Goal: Transaction & Acquisition: Download file/media

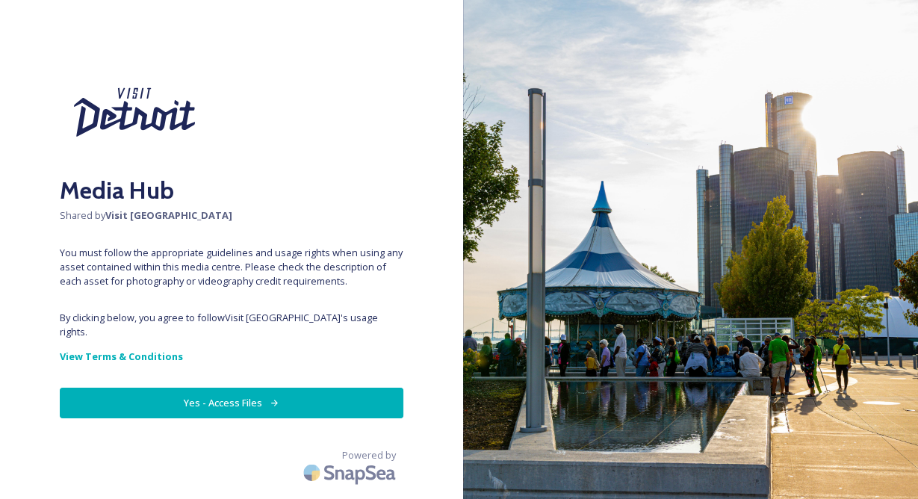
click at [243, 388] on button "Yes - Access Files" at bounding box center [232, 403] width 344 height 31
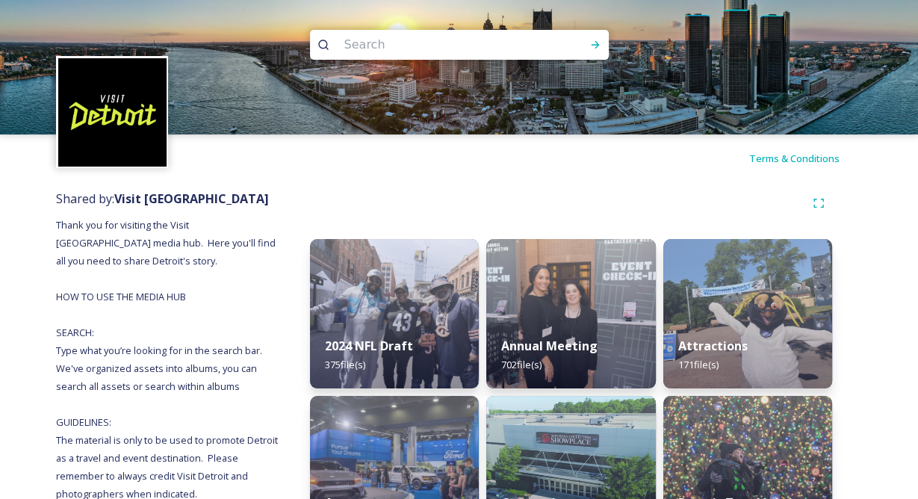
click at [483, 52] on input at bounding box center [439, 44] width 205 height 33
type input "new"
click at [594, 42] on icon at bounding box center [595, 45] width 12 height 12
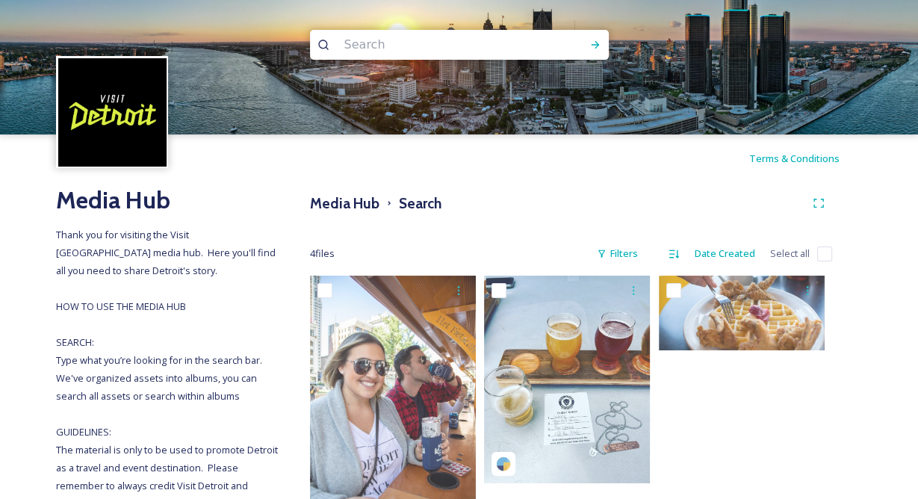
click at [409, 37] on input at bounding box center [439, 44] width 205 height 33
click at [598, 42] on icon at bounding box center [595, 45] width 12 height 12
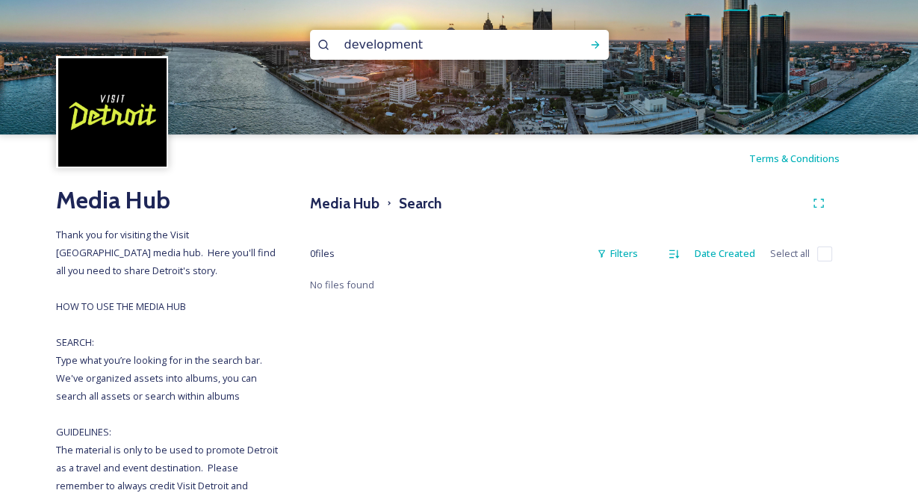
click at [560, 46] on div "development" at bounding box center [459, 45] width 299 height 30
click at [471, 49] on input "development" at bounding box center [439, 44] width 205 height 33
type input "dev"
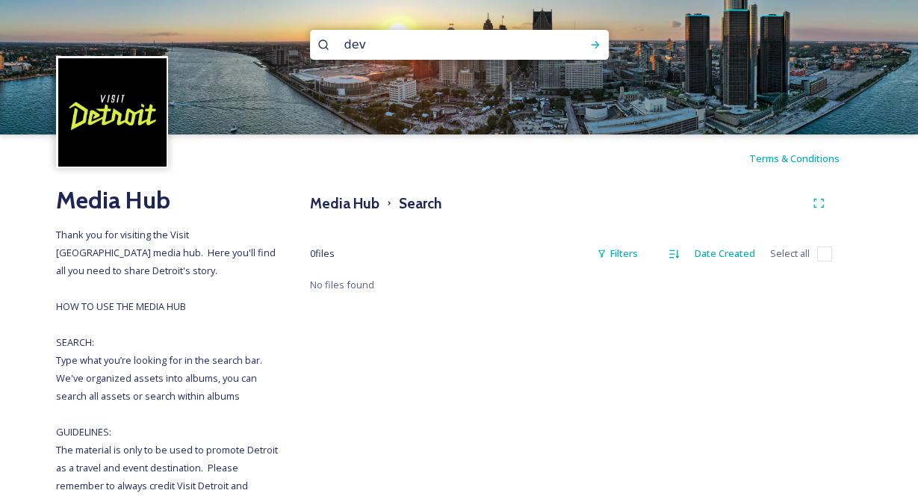
click at [111, 99] on img at bounding box center [112, 112] width 108 height 108
click at [369, 48] on input "dev" at bounding box center [439, 44] width 205 height 33
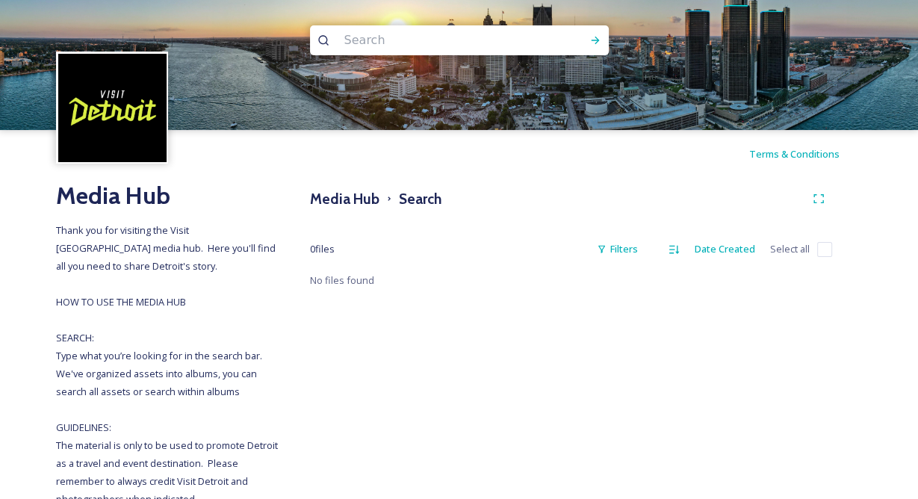
scroll to position [1, 0]
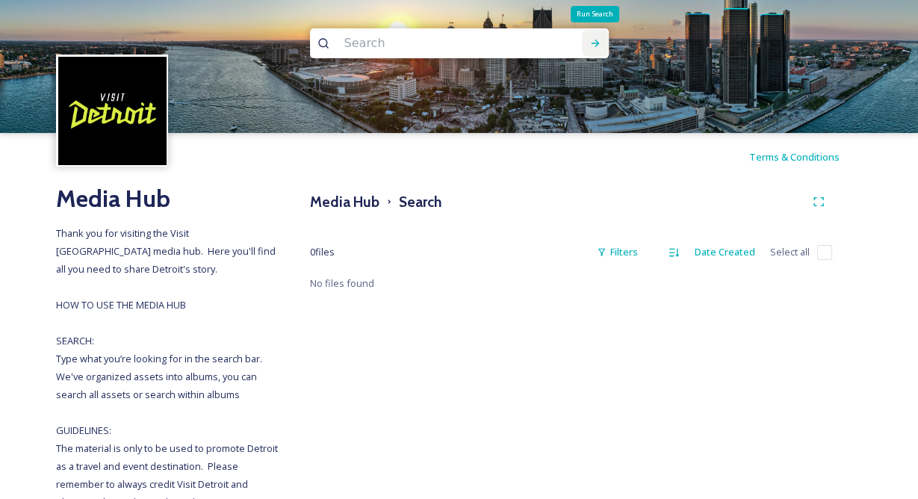
click at [592, 37] on div "Run Search" at bounding box center [595, 43] width 27 height 27
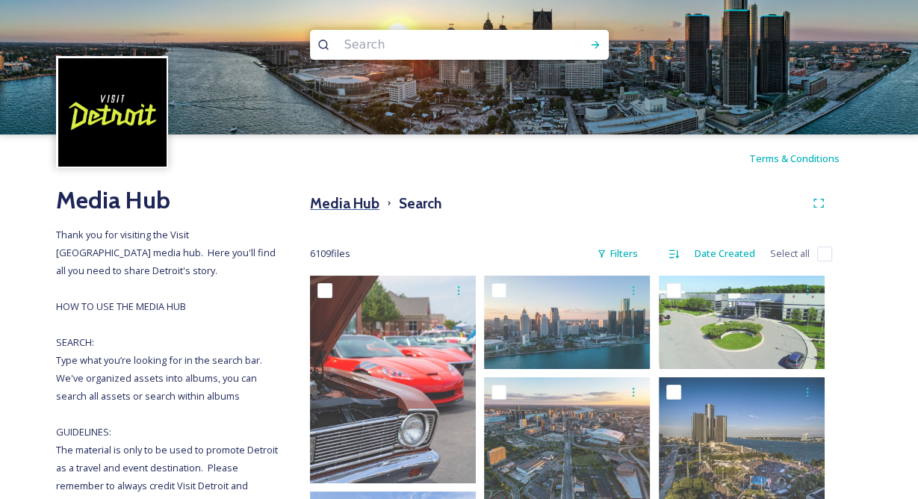
click at [345, 196] on h3 "Media Hub" at bounding box center [344, 204] width 69 height 22
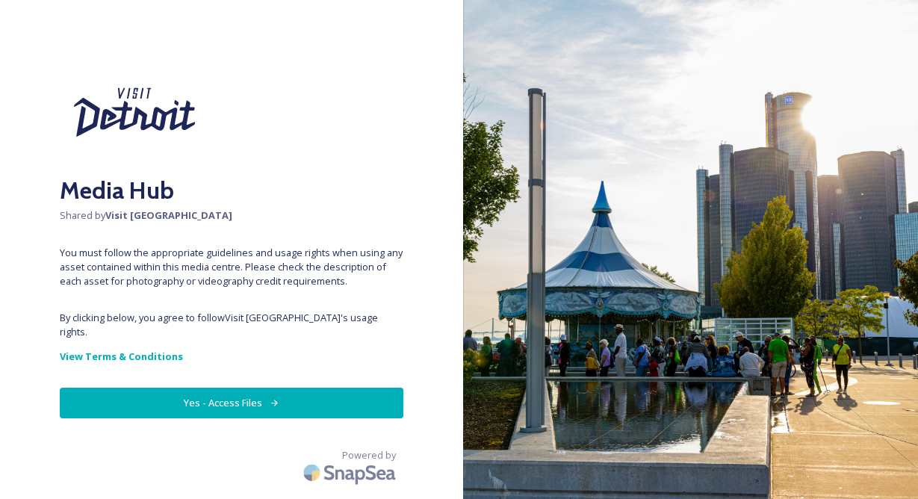
click at [229, 388] on button "Yes - Access Files" at bounding box center [232, 403] width 344 height 31
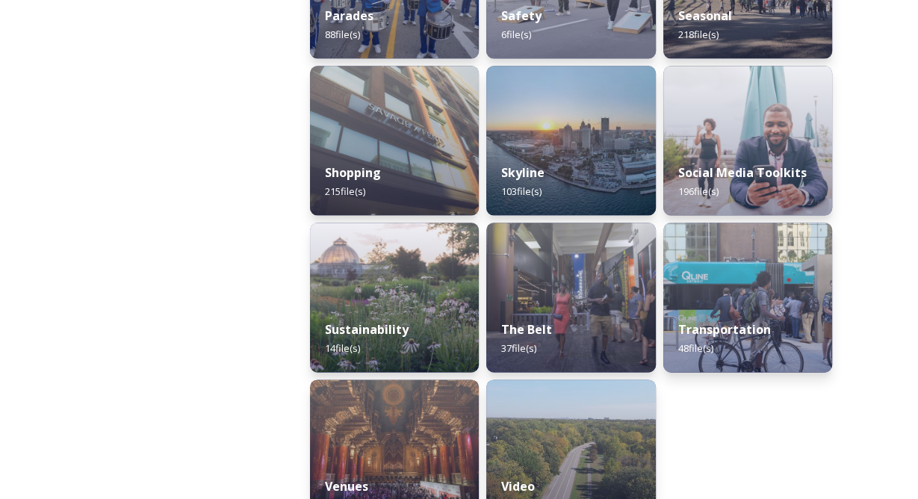
scroll to position [1473, 0]
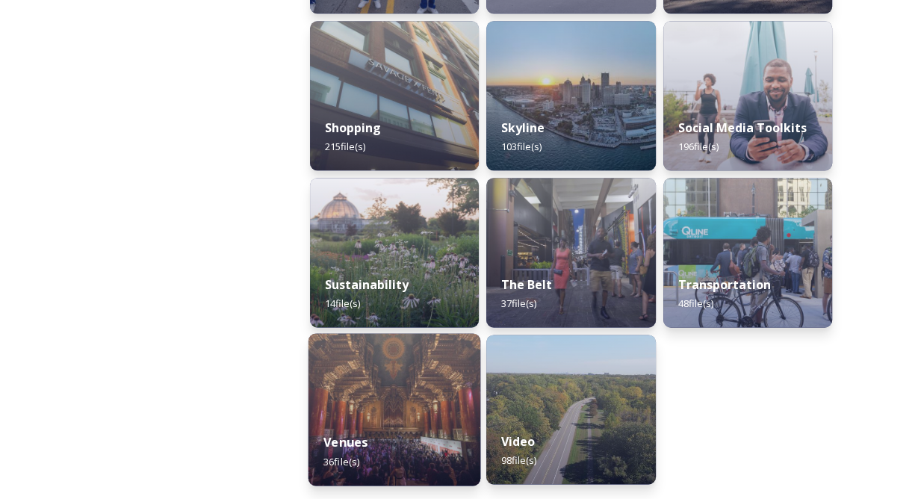
click at [403, 413] on img at bounding box center [394, 409] width 173 height 152
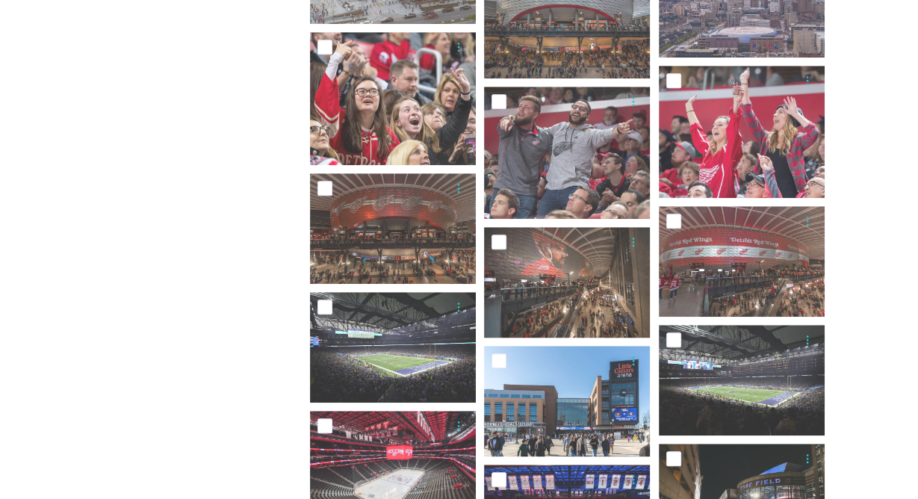
scroll to position [812, 0]
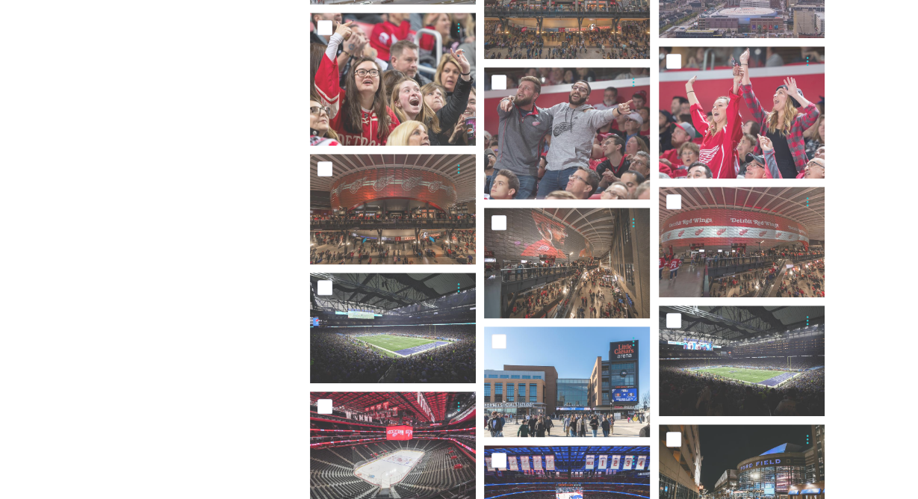
click at [154, 426] on div "Shared by: Visit [GEOGRAPHIC_DATA] Thank you for visiting the Visit [GEOGRAPHIC…" at bounding box center [168, 208] width 224 height 1676
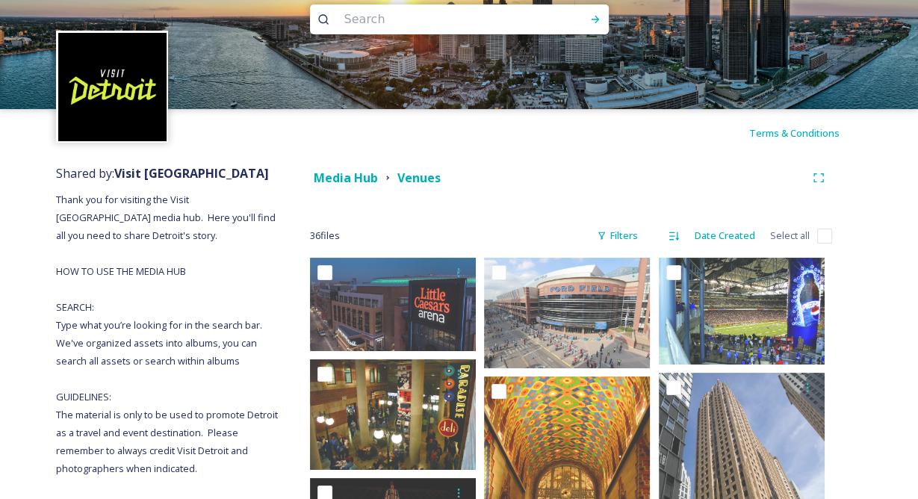
scroll to position [0, 0]
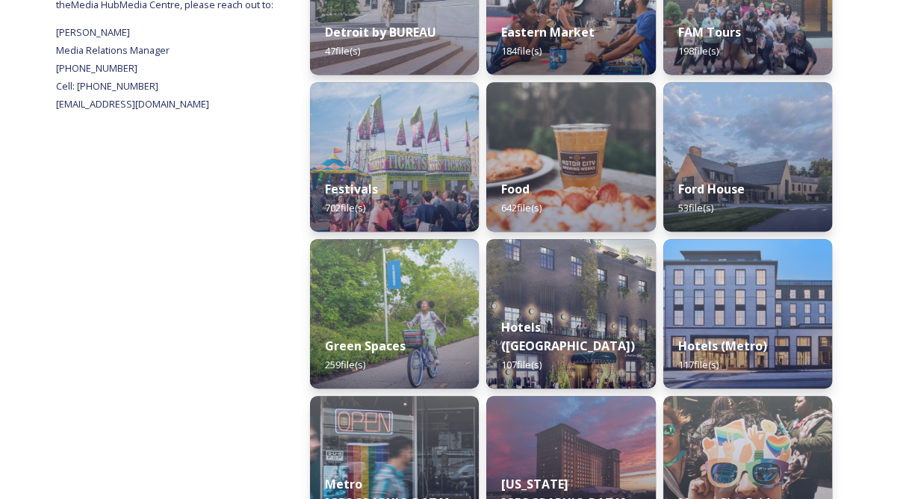
scroll to position [629, 0]
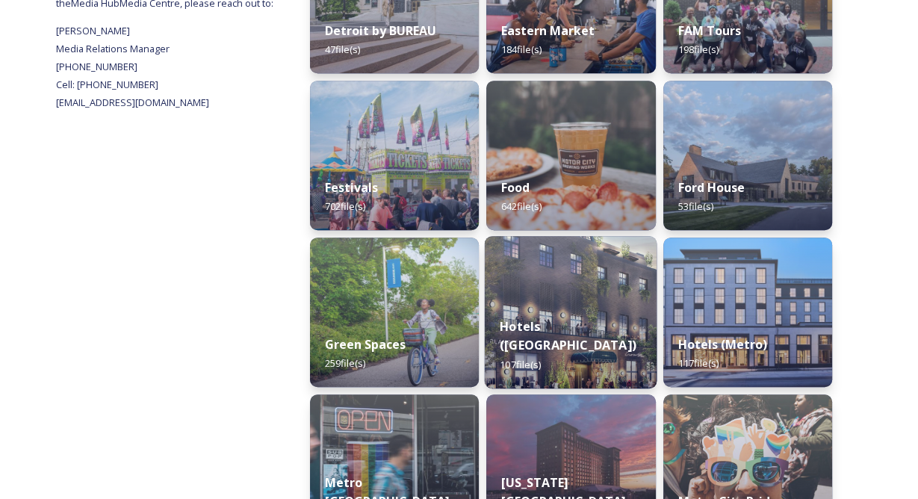
click at [602, 328] on div "Hotels ([GEOGRAPHIC_DATA]) 107 file(s)" at bounding box center [571, 345] width 173 height 87
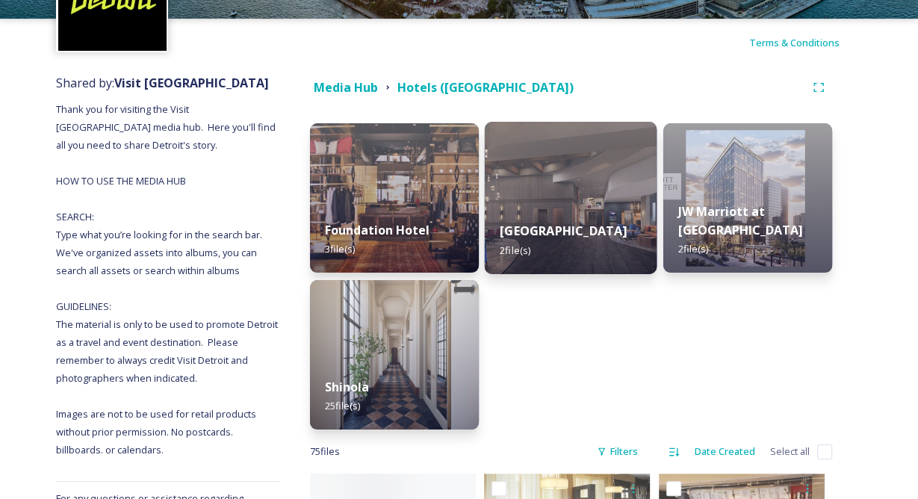
scroll to position [119, 0]
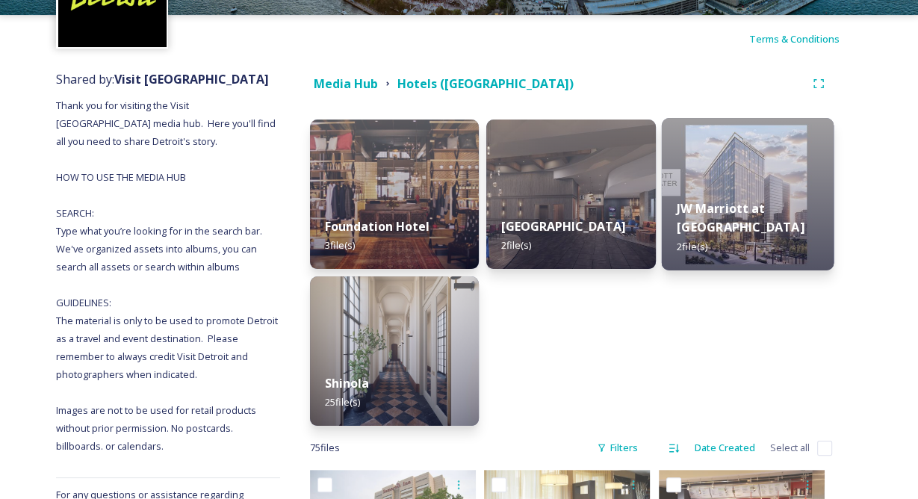
click at [736, 226] on div "JW Marriott at [GEOGRAPHIC_DATA] 2 file(s)" at bounding box center [747, 227] width 173 height 87
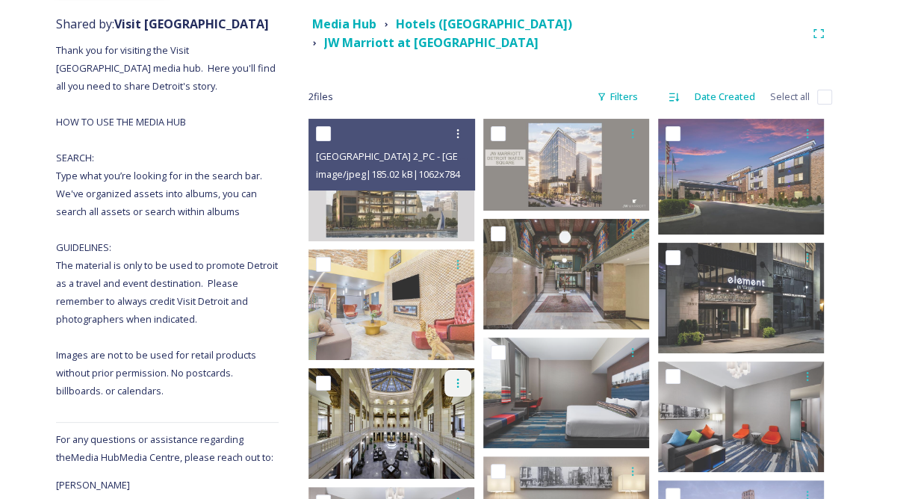
scroll to position [176, 0]
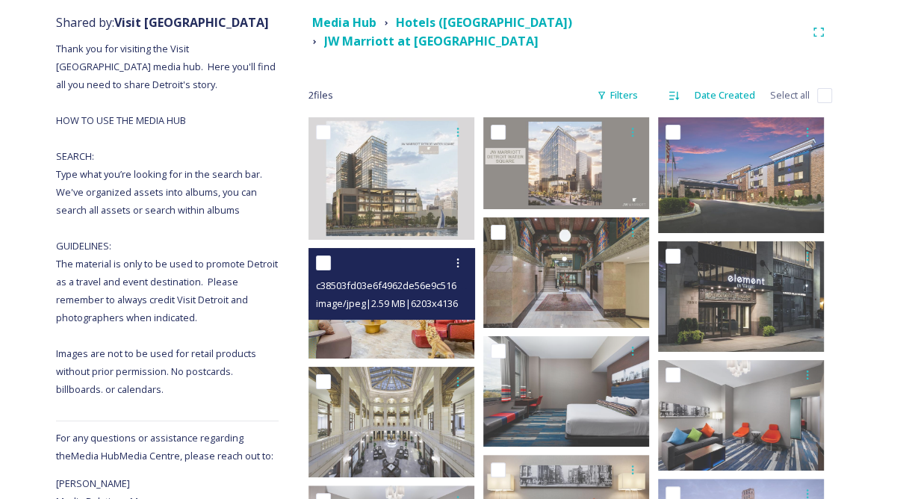
click at [384, 297] on span "image/jpeg | 2.59 MB | 6203 x 4136" at bounding box center [387, 303] width 142 height 13
click at [388, 309] on div "c38503fd03e6f4962de56e9c516e3374557d8964aa2898eec9fd397e58d7f558.jpg image/jpeg…" at bounding box center [391, 284] width 167 height 72
click at [421, 329] on img at bounding box center [391, 303] width 166 height 111
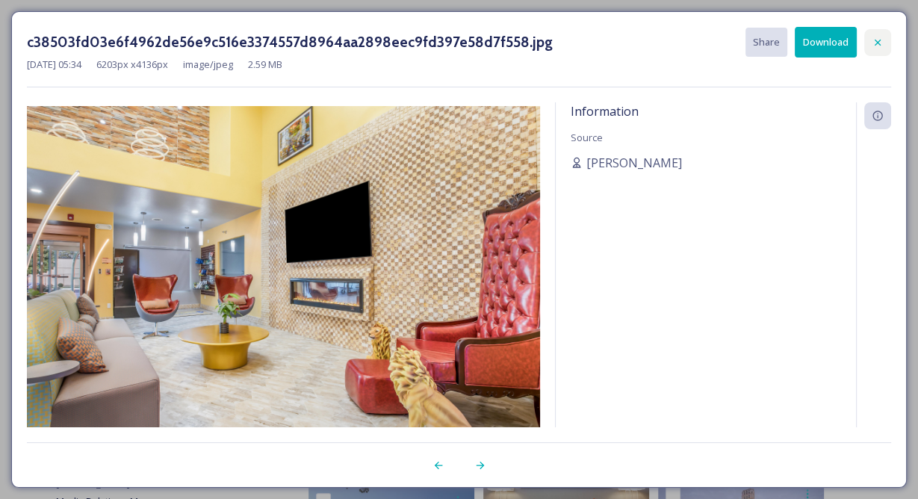
click at [883, 42] on icon at bounding box center [878, 43] width 12 height 12
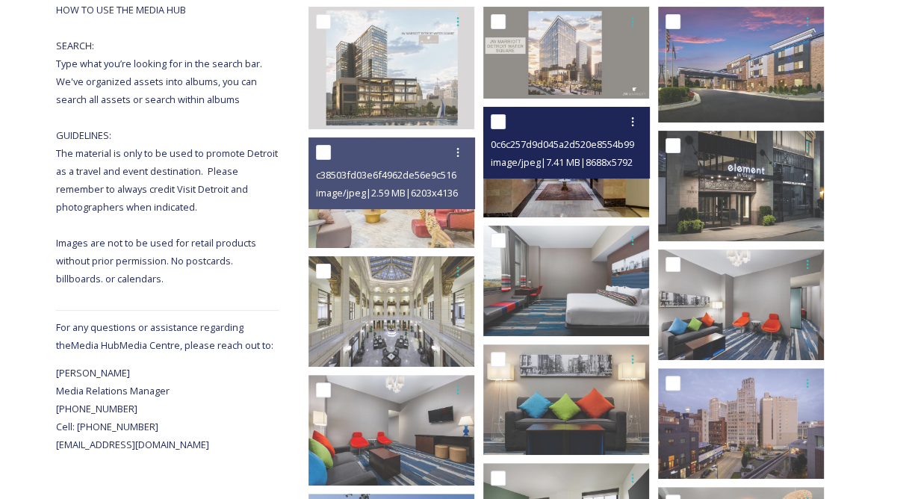
scroll to position [310, 0]
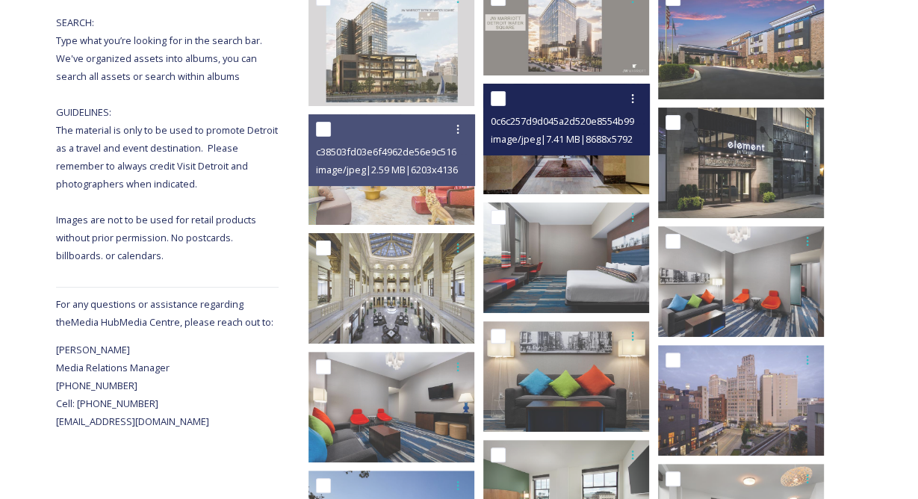
click at [572, 157] on img at bounding box center [566, 139] width 166 height 111
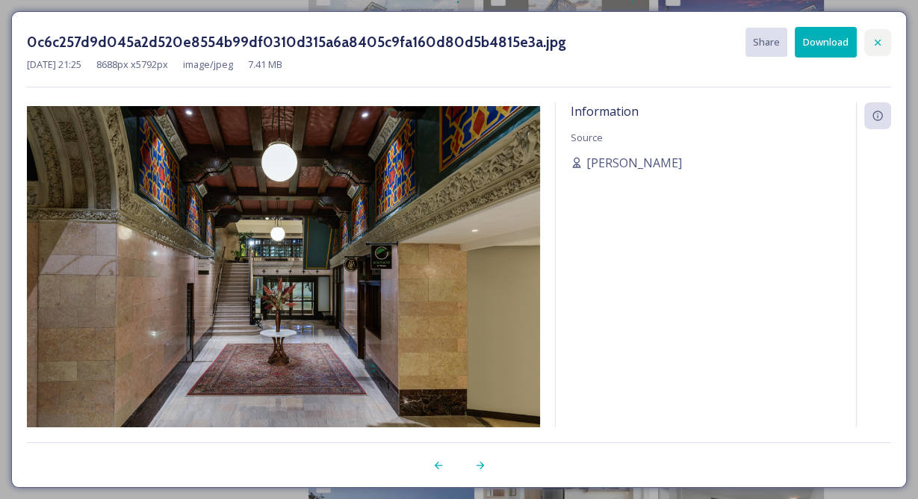
click at [881, 40] on icon at bounding box center [878, 43] width 12 height 12
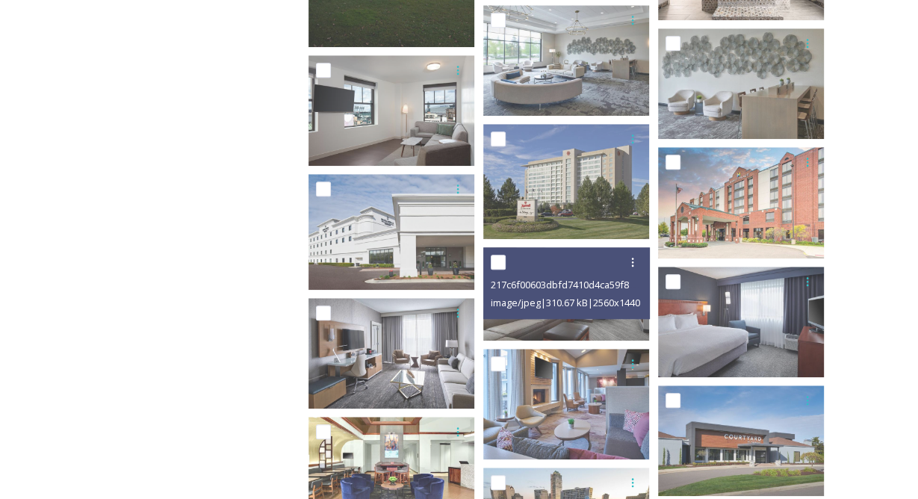
scroll to position [983, 0]
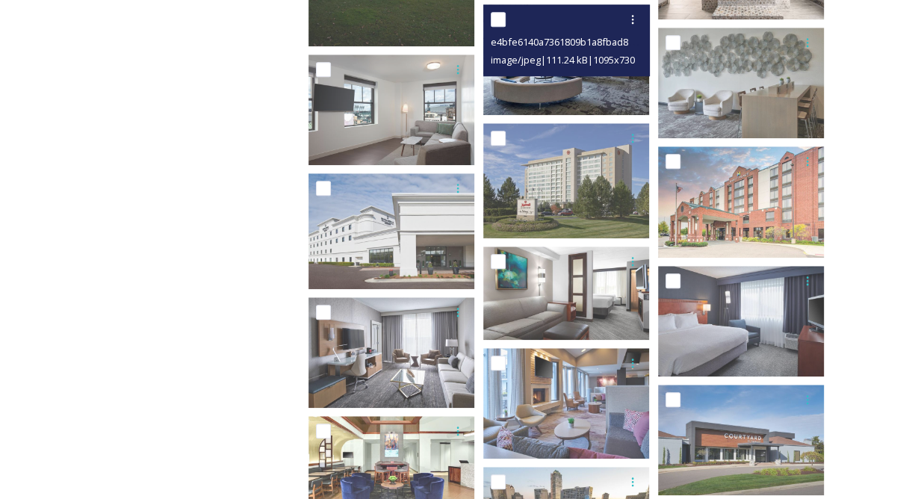
click at [556, 79] on img at bounding box center [566, 59] width 166 height 111
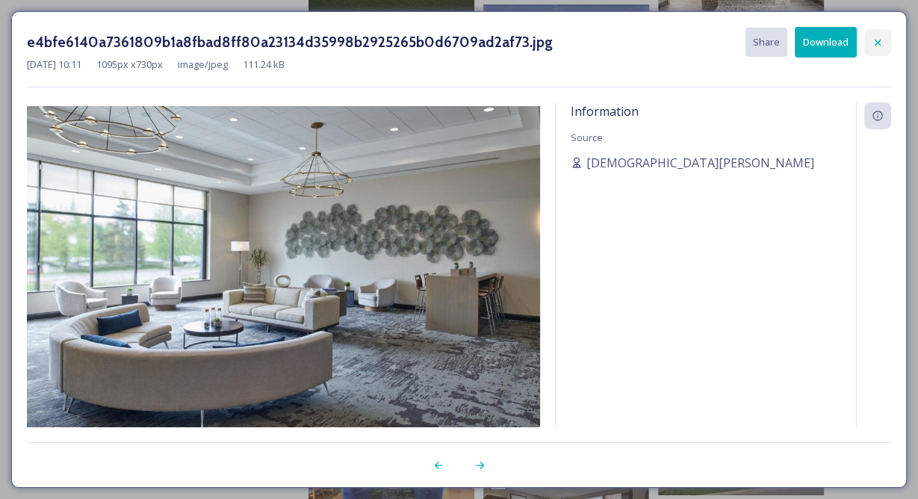
click at [880, 43] on icon at bounding box center [878, 43] width 12 height 12
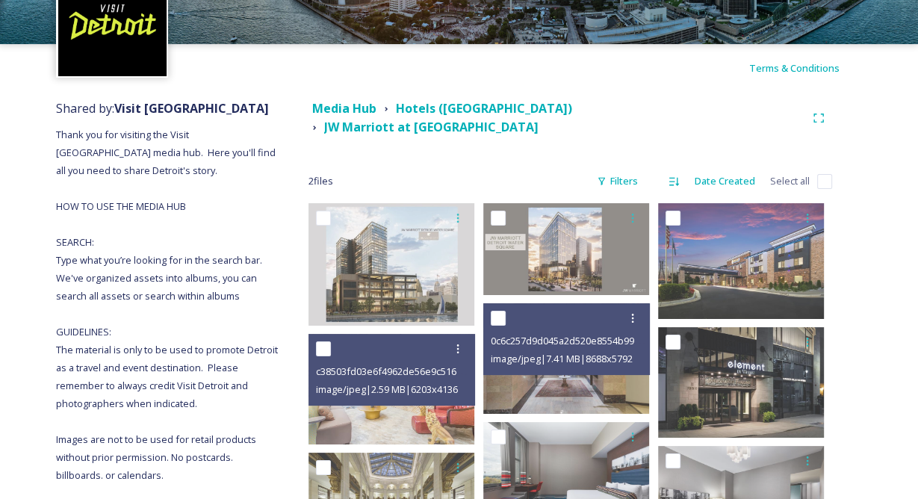
scroll to position [0, 0]
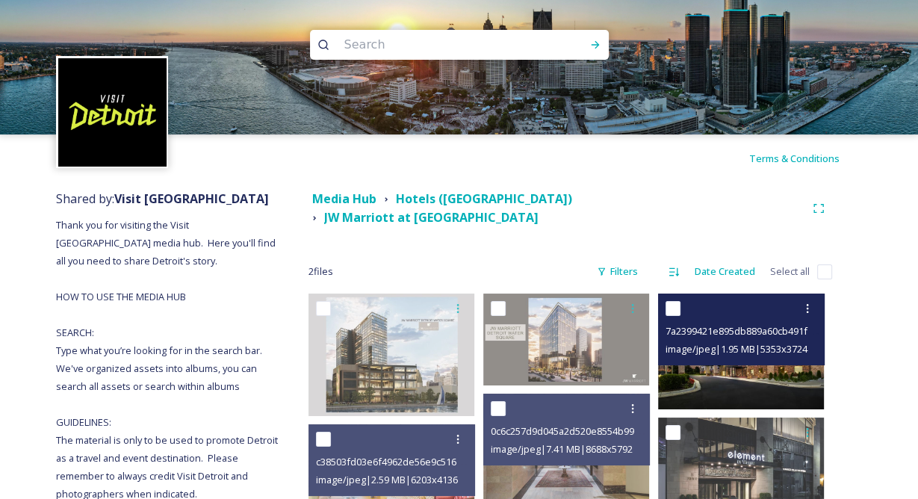
click at [780, 371] on img at bounding box center [741, 351] width 166 height 115
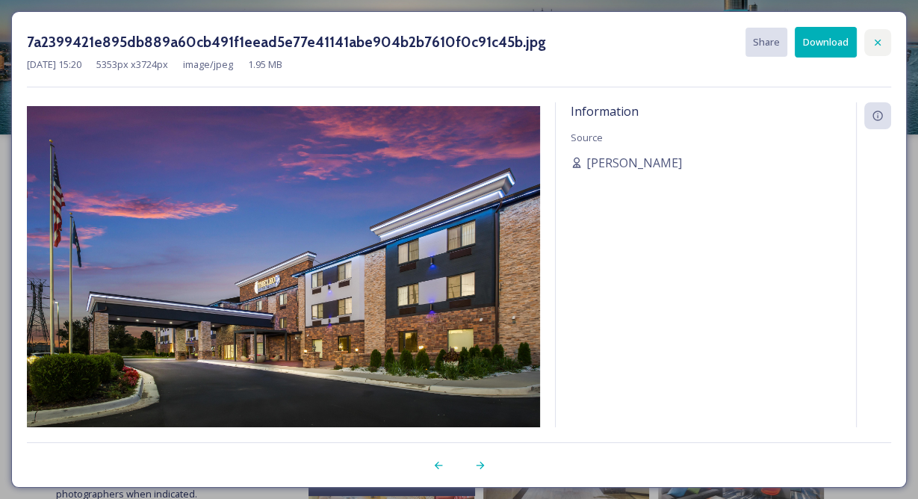
click at [882, 46] on icon at bounding box center [878, 43] width 12 height 12
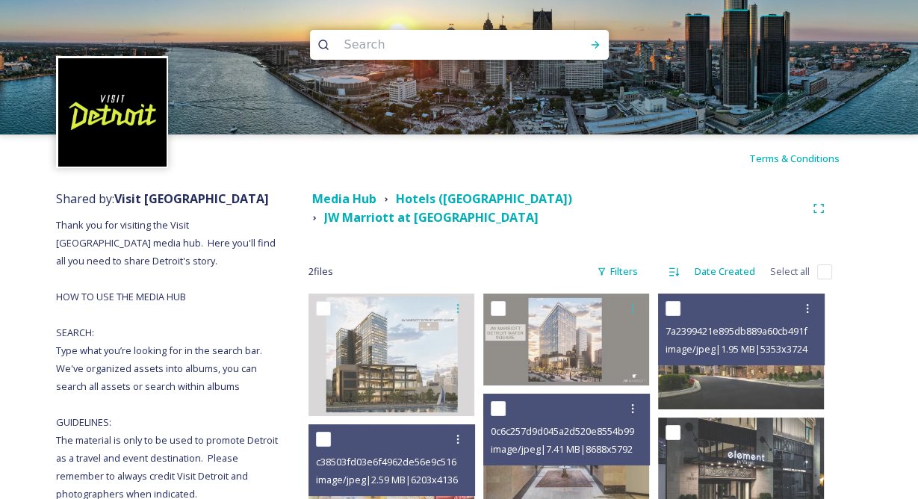
click at [444, 208] on div "Hotels ([GEOGRAPHIC_DATA])" at bounding box center [484, 199] width 176 height 19
click at [435, 203] on strong "Hotels ([GEOGRAPHIC_DATA])" at bounding box center [484, 198] width 176 height 16
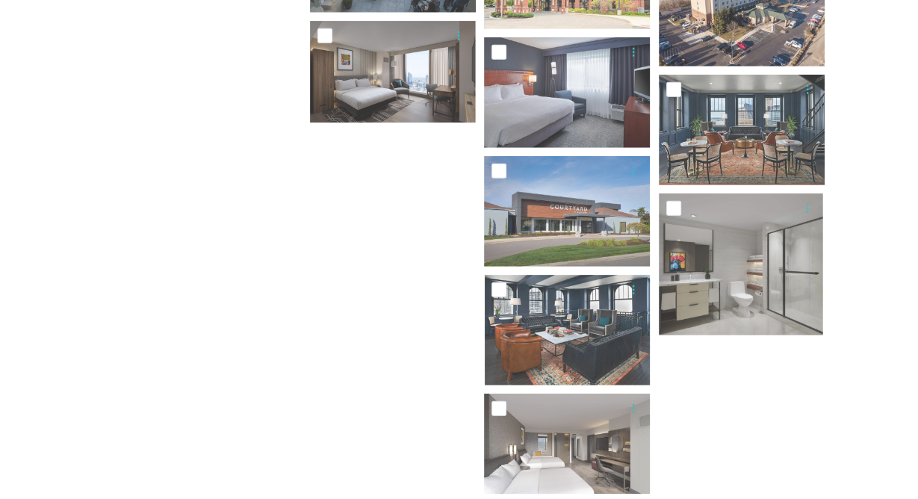
scroll to position [3424, 0]
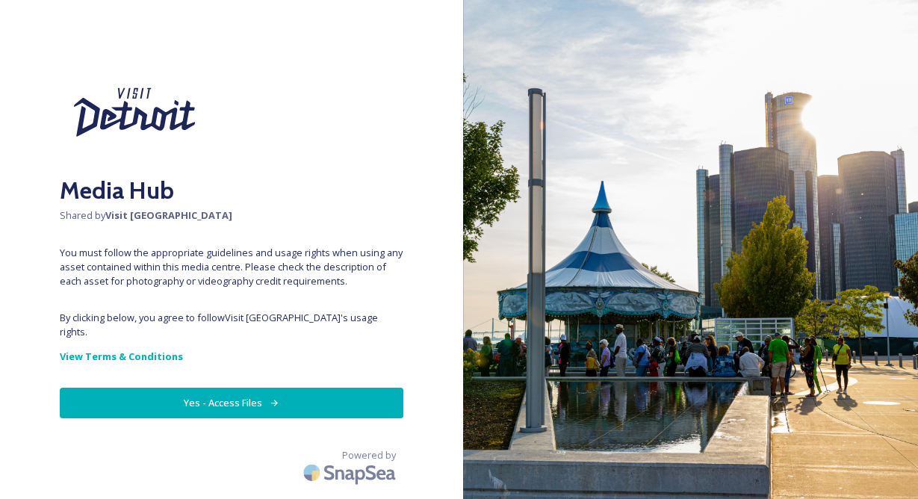
click at [211, 396] on button "Yes - Access Files" at bounding box center [232, 403] width 344 height 31
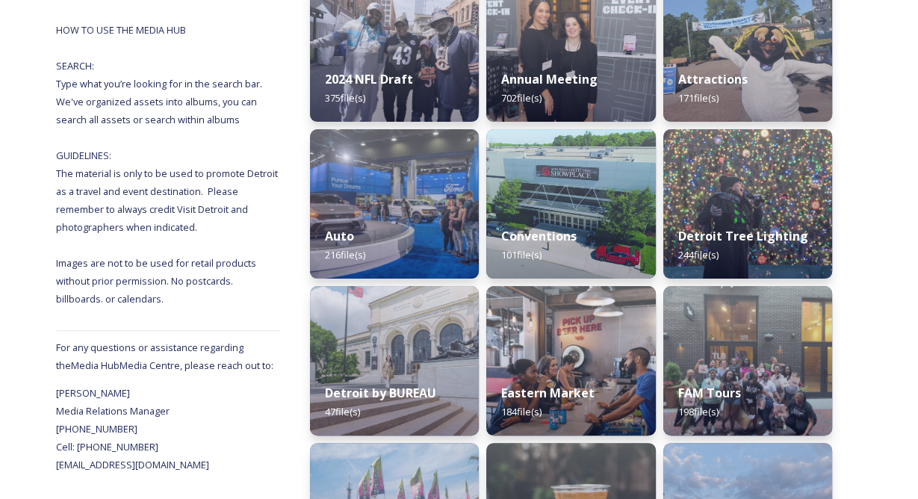
scroll to position [323, 0]
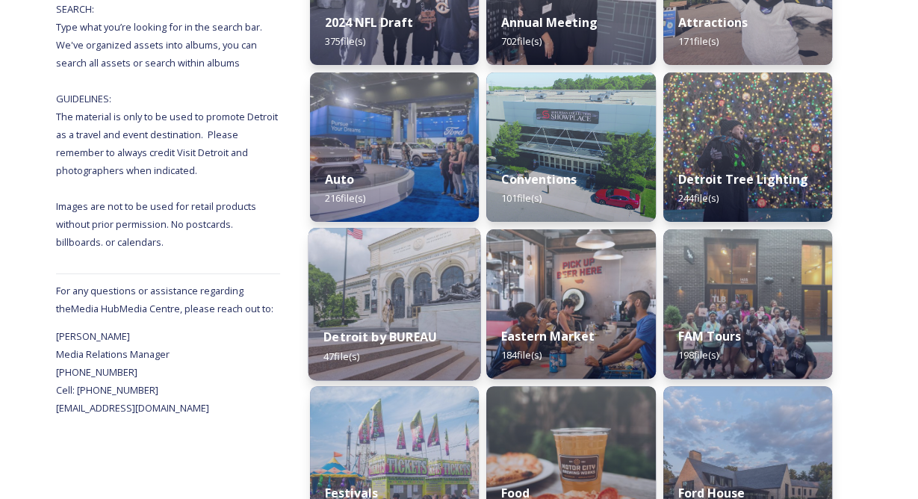
click at [390, 293] on img at bounding box center [394, 304] width 173 height 152
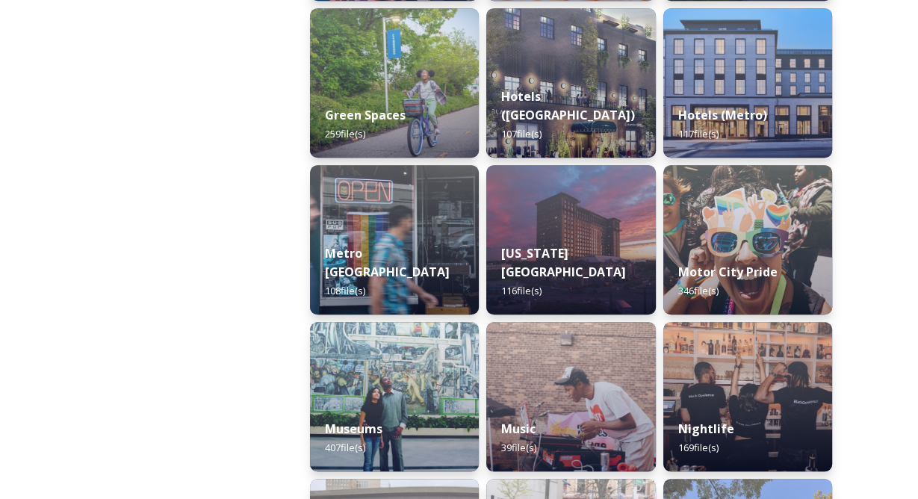
scroll to position [860, 0]
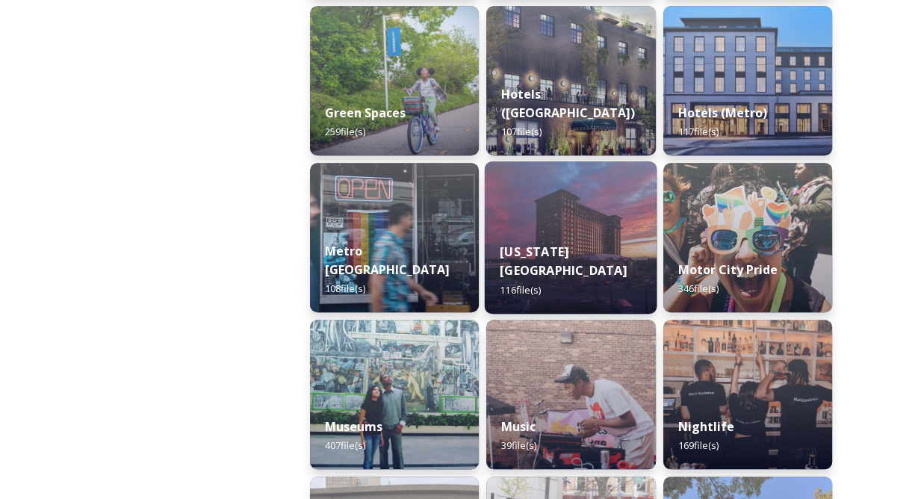
click at [571, 237] on div "Michigan Central Station 116 file(s)" at bounding box center [571, 270] width 173 height 87
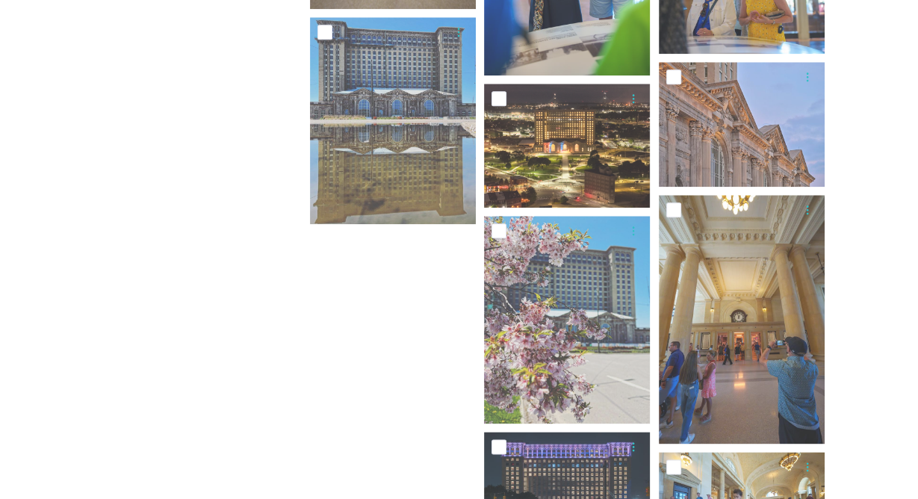
scroll to position [6114, 0]
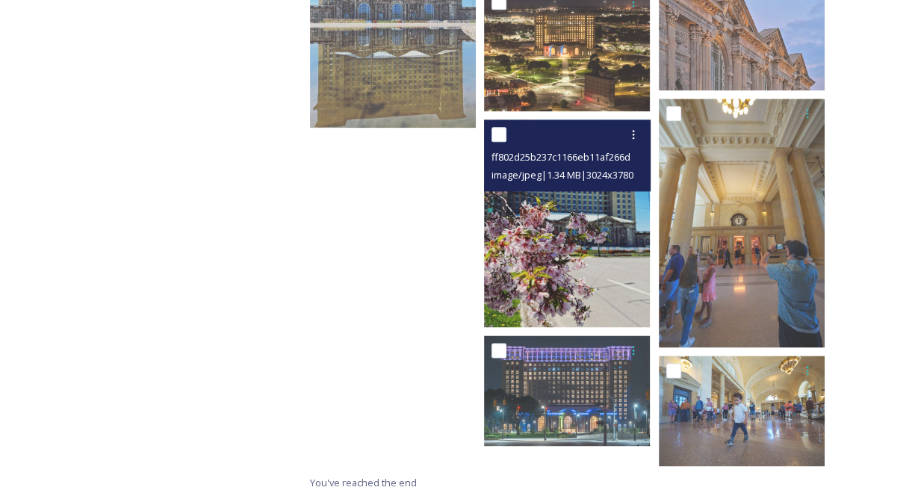
click at [593, 264] on img at bounding box center [567, 223] width 166 height 208
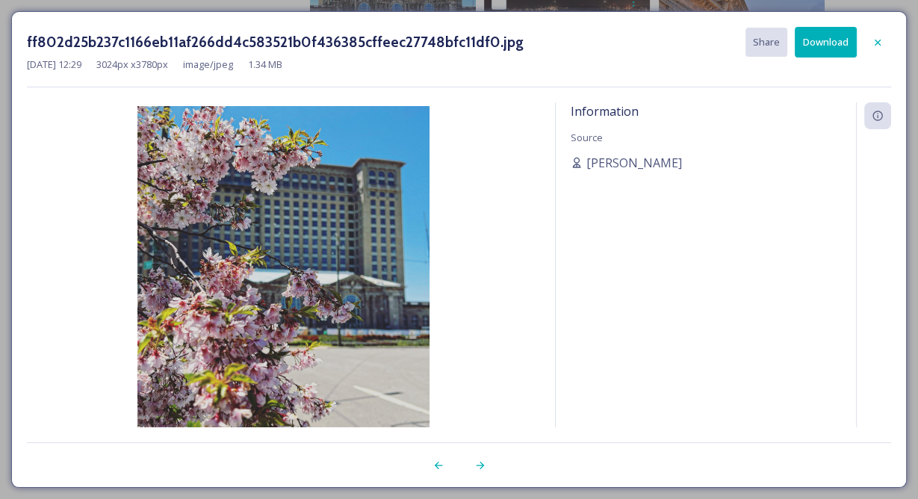
click at [813, 45] on button "Download" at bounding box center [826, 42] width 62 height 31
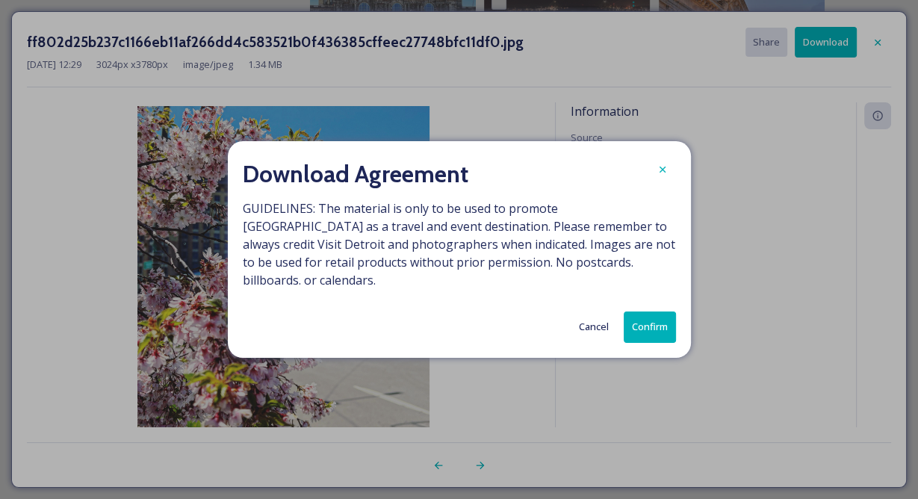
click at [643, 314] on button "Confirm" at bounding box center [650, 326] width 52 height 31
